Goal: Transaction & Acquisition: Purchase product/service

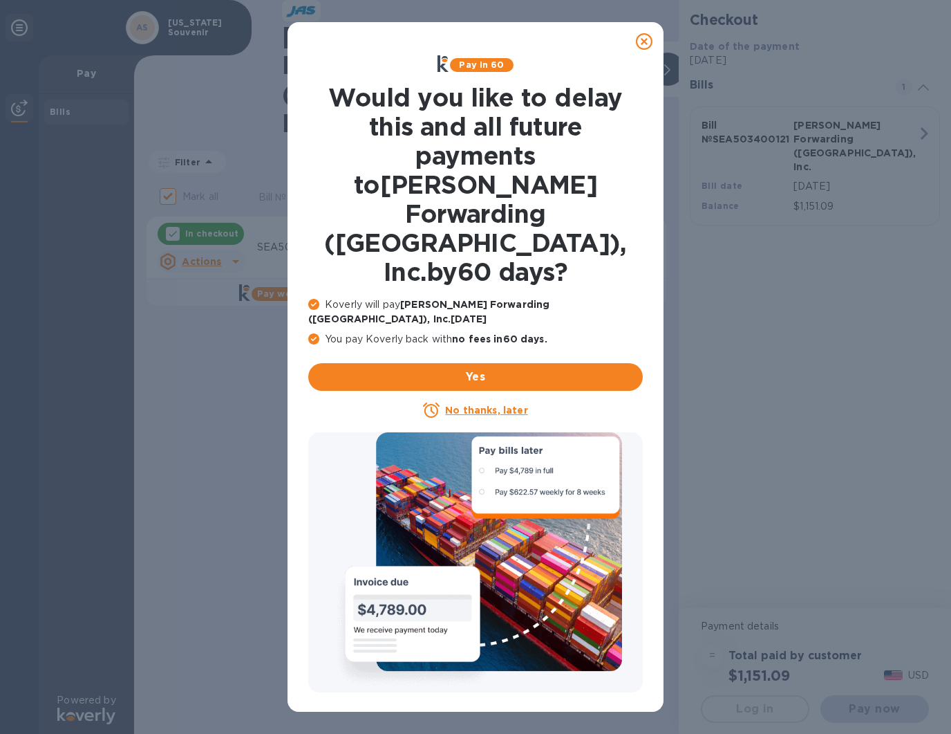
checkbox input "false"
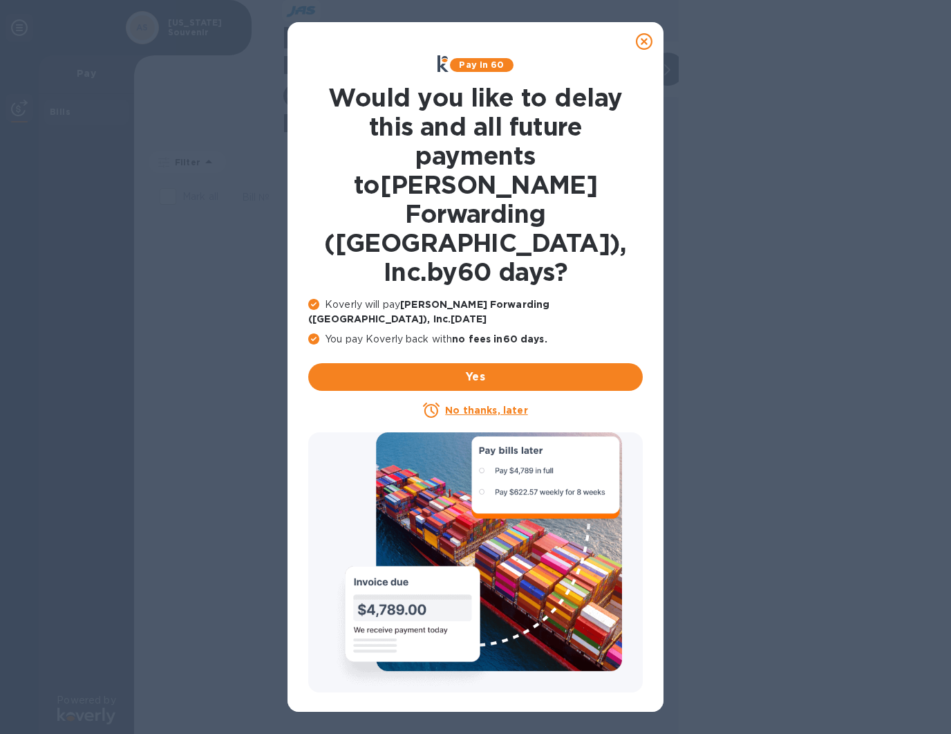
click at [471, 404] on u "No thanks, later" at bounding box center [486, 409] width 82 height 11
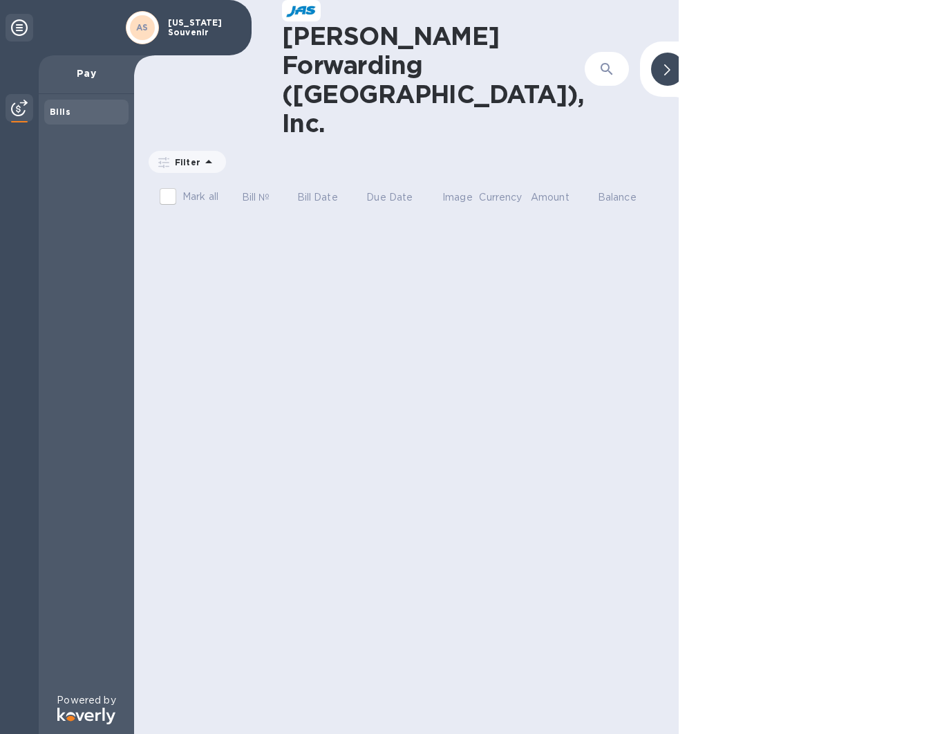
click at [97, 75] on p "Pay" at bounding box center [86, 73] width 73 height 14
click at [55, 114] on b "Bills" at bounding box center [60, 111] width 21 height 10
click at [16, 111] on img at bounding box center [19, 108] width 17 height 17
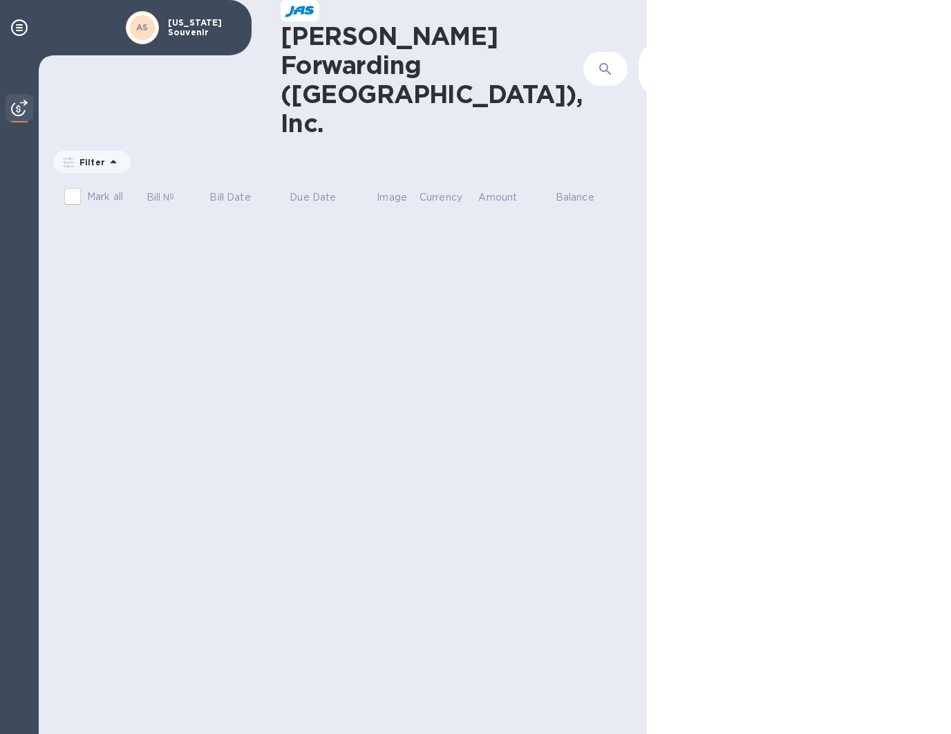
click at [663, 64] on icon at bounding box center [666, 69] width 6 height 11
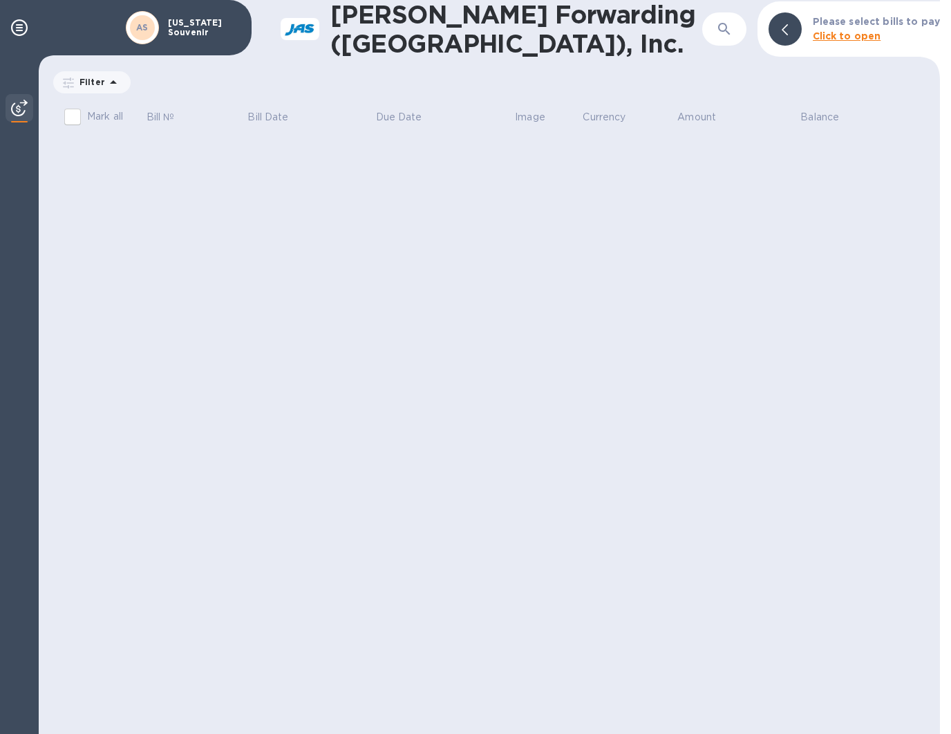
click at [24, 111] on img at bounding box center [19, 108] width 17 height 17
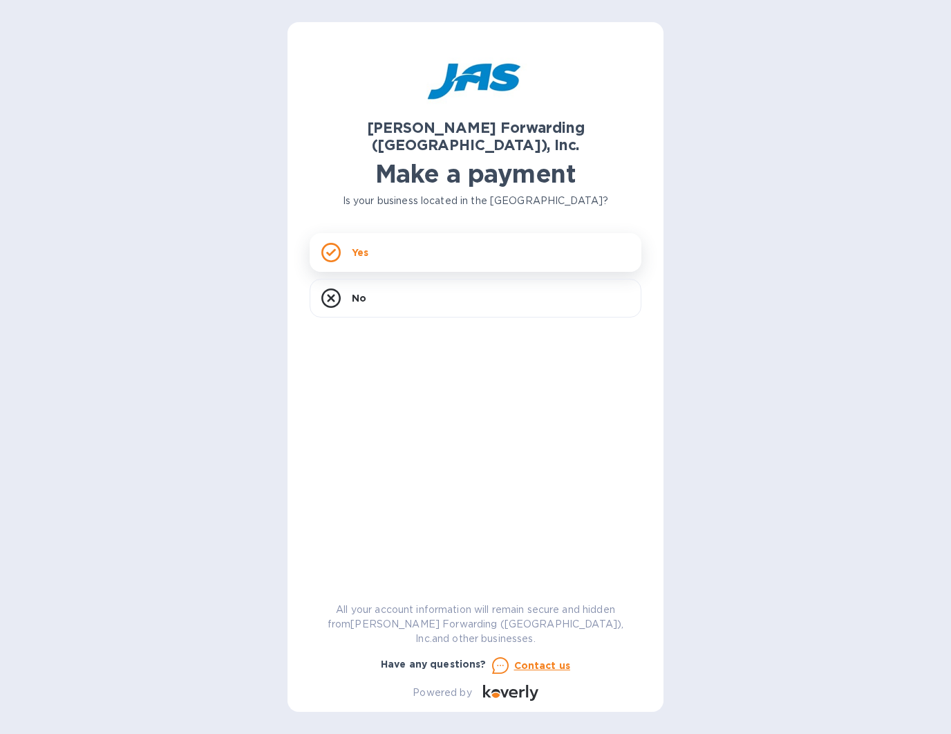
click at [359, 245] on p "Yes" at bounding box center [360, 252] width 17 height 14
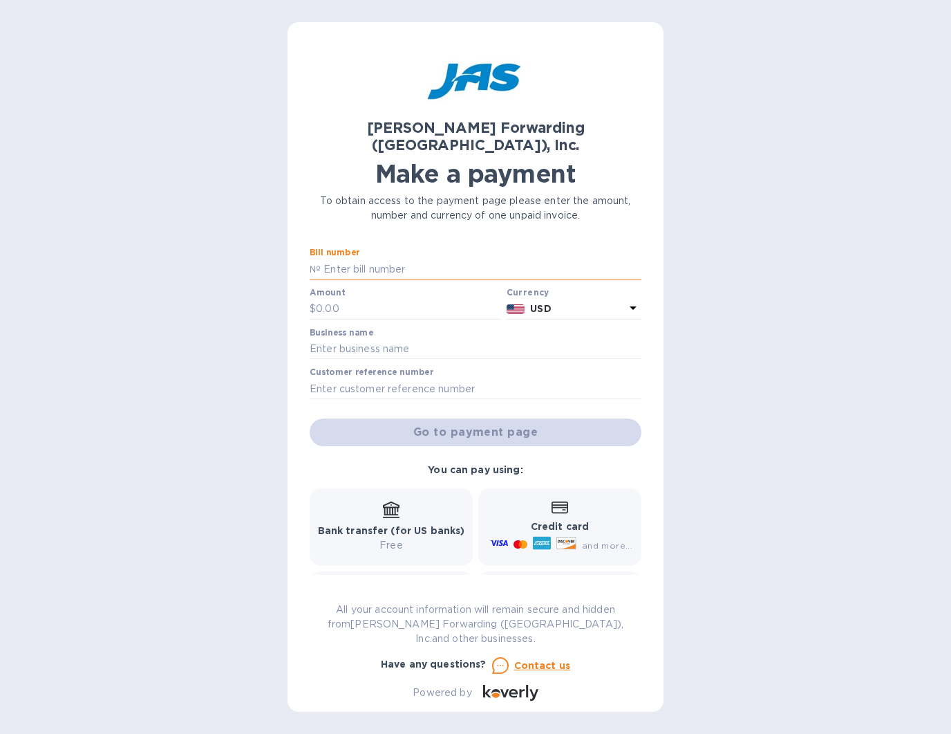
click at [380, 259] on input "text" at bounding box center [481, 269] width 321 height 21
paste input "SEA503400121"
type input "SEA503400121"
click at [393, 299] on input "text" at bounding box center [408, 309] width 185 height 21
type input "1,151.09"
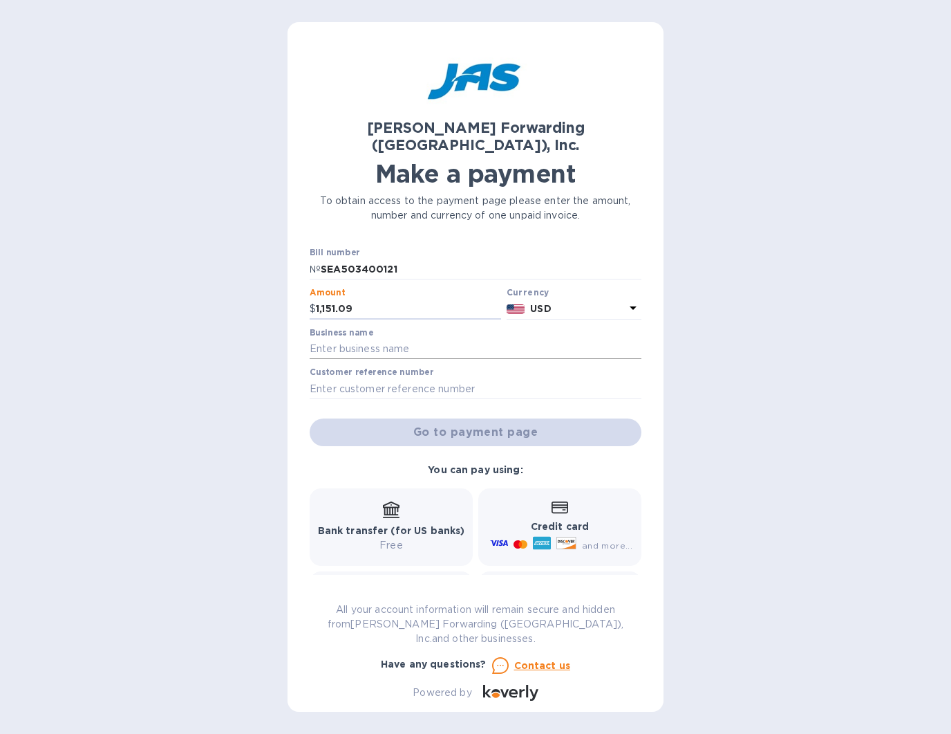
click at [427, 341] on input "text" at bounding box center [476, 349] width 332 height 21
type input "[US_STATE] Souvenir"
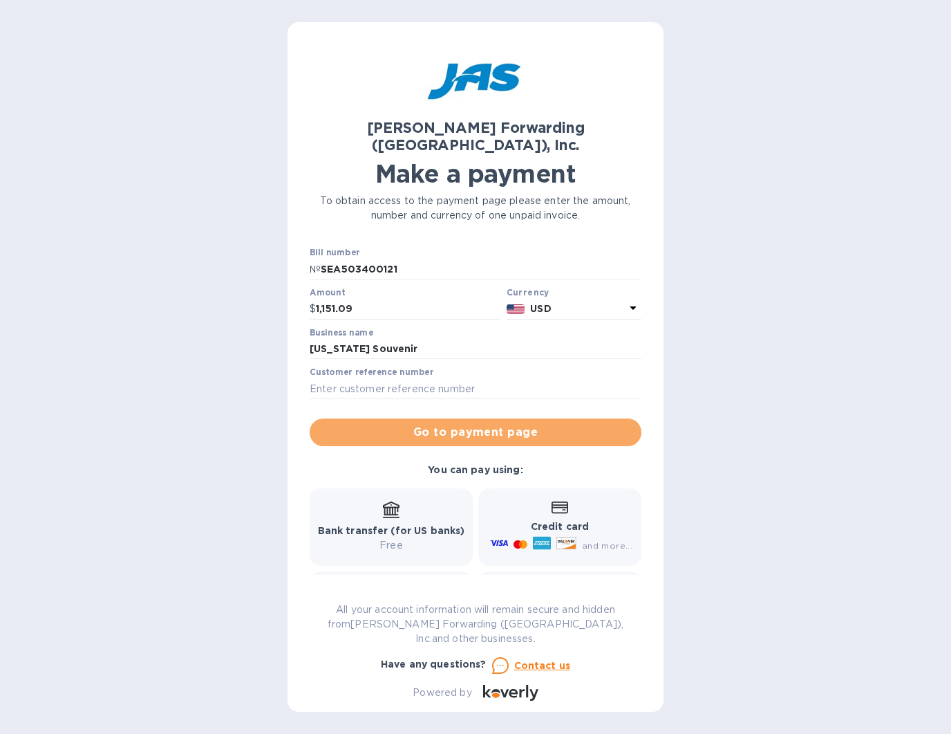
click at [515, 424] on span "Go to payment page" at bounding box center [476, 432] width 310 height 17
